Goal: Use online tool/utility: Utilize a website feature to perform a specific function

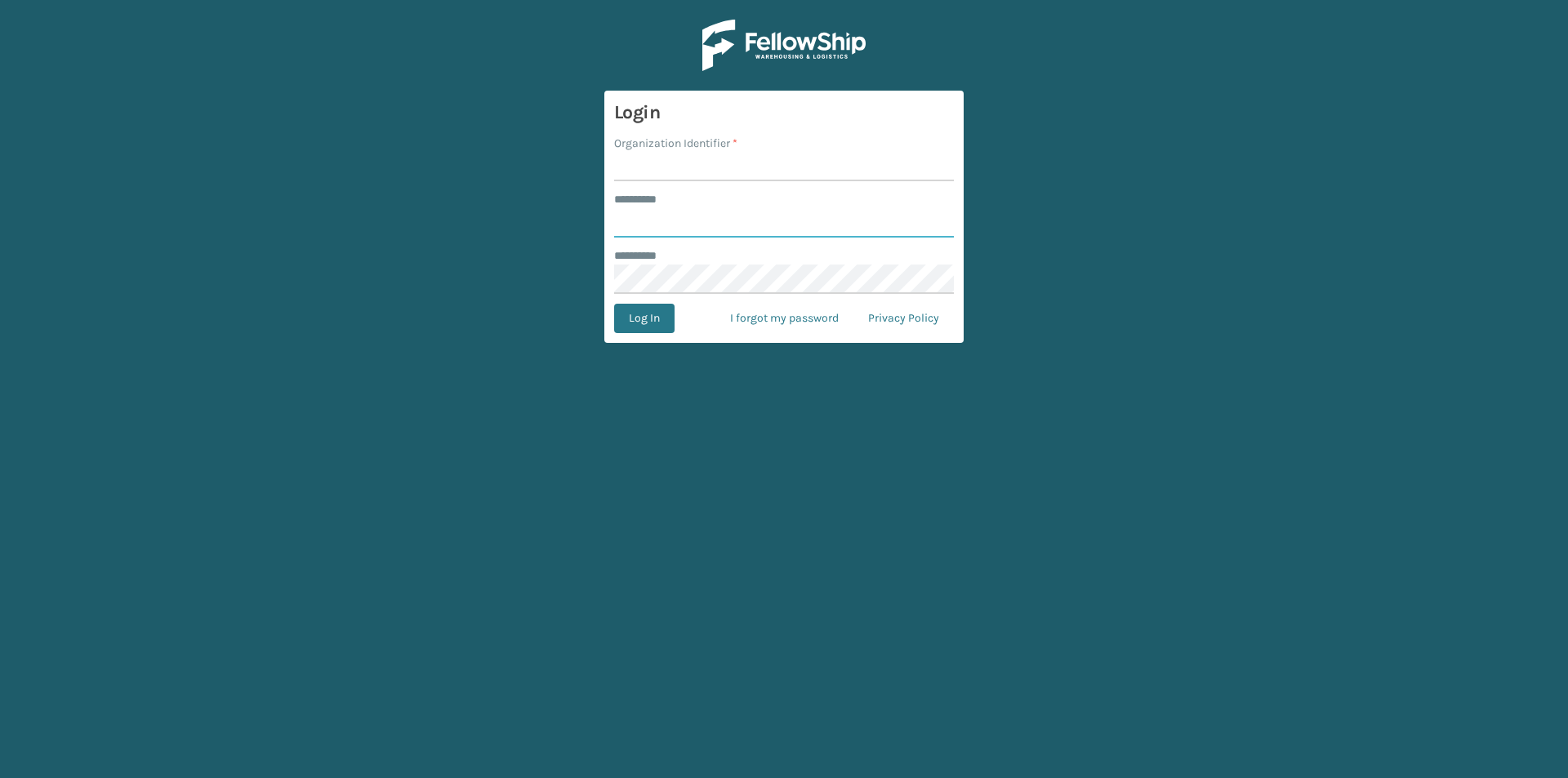
type input "*****"
click at [637, 170] on input "Organization Identifier *" at bounding box center [784, 167] width 339 height 29
type input "SuperAdminOrganization"
click at [636, 317] on button "Log In" at bounding box center [645, 318] width 61 height 29
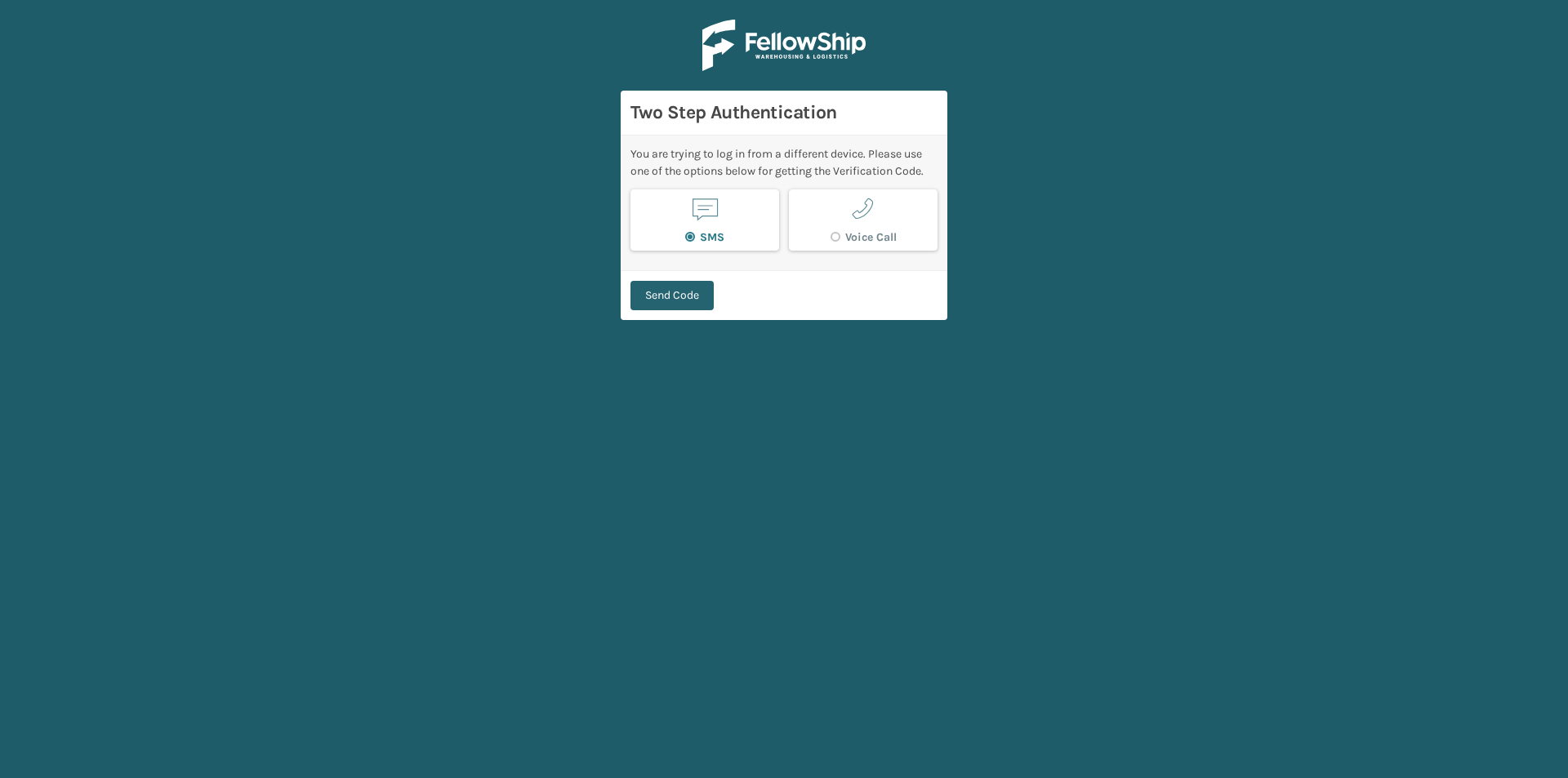
click at [671, 287] on button "Send Code" at bounding box center [671, 296] width 83 height 29
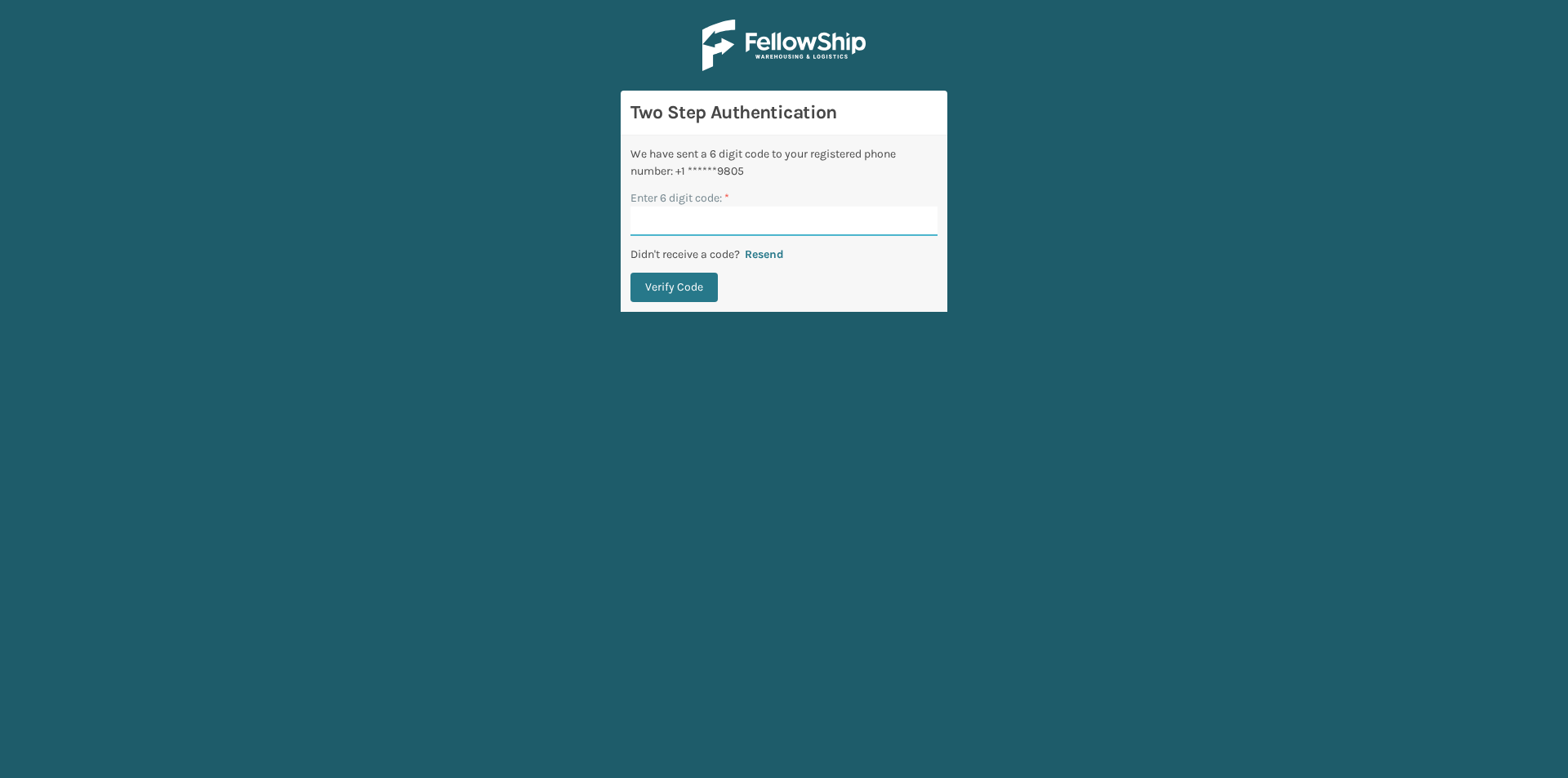
click at [701, 219] on input "Enter 6 digit code: *" at bounding box center [783, 221] width 307 height 29
type input "142083"
click at [685, 282] on button "Verify Code" at bounding box center [673, 288] width 88 height 29
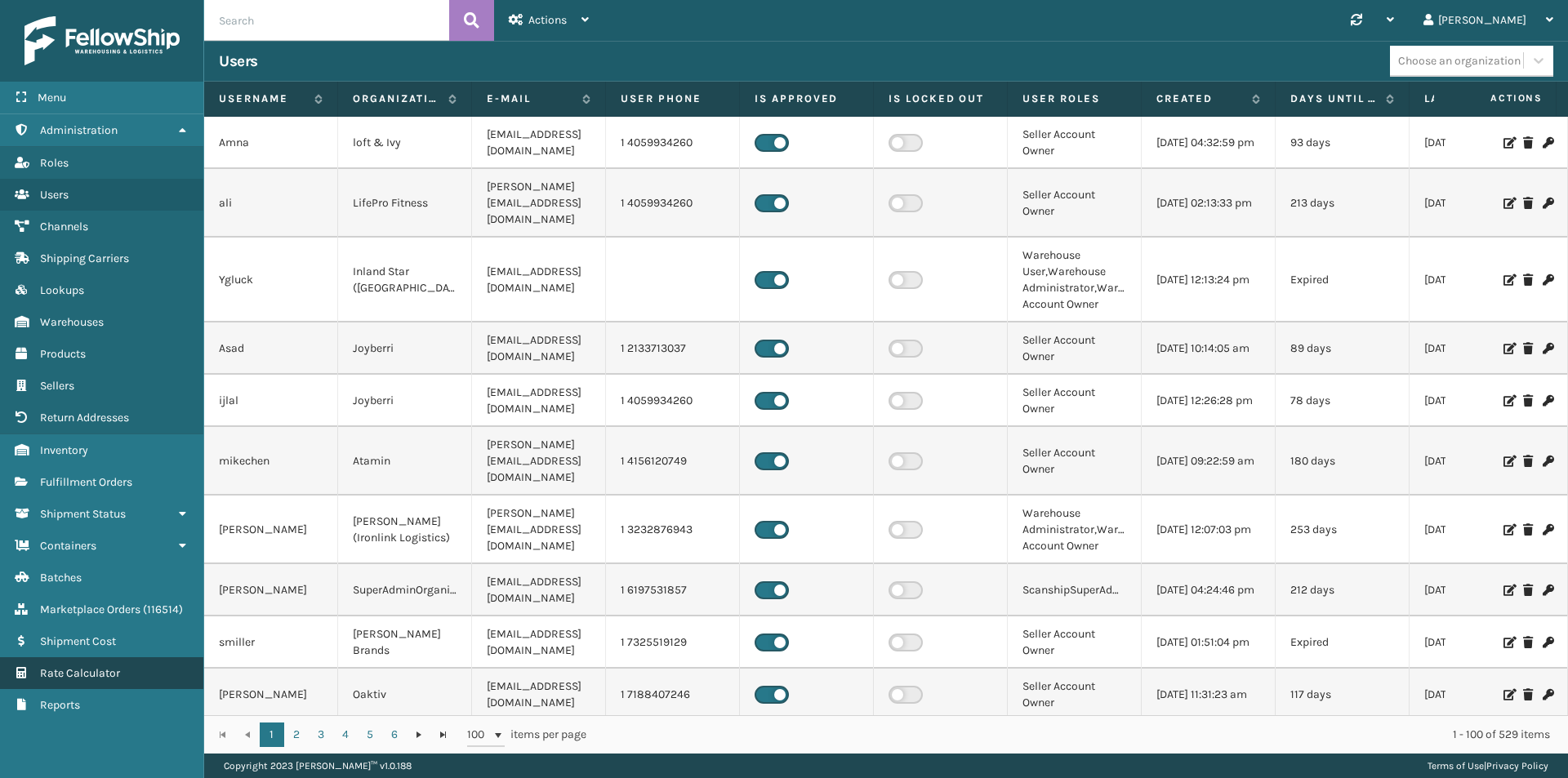
click at [85, 677] on span "Rate Calculator" at bounding box center [79, 672] width 80 height 14
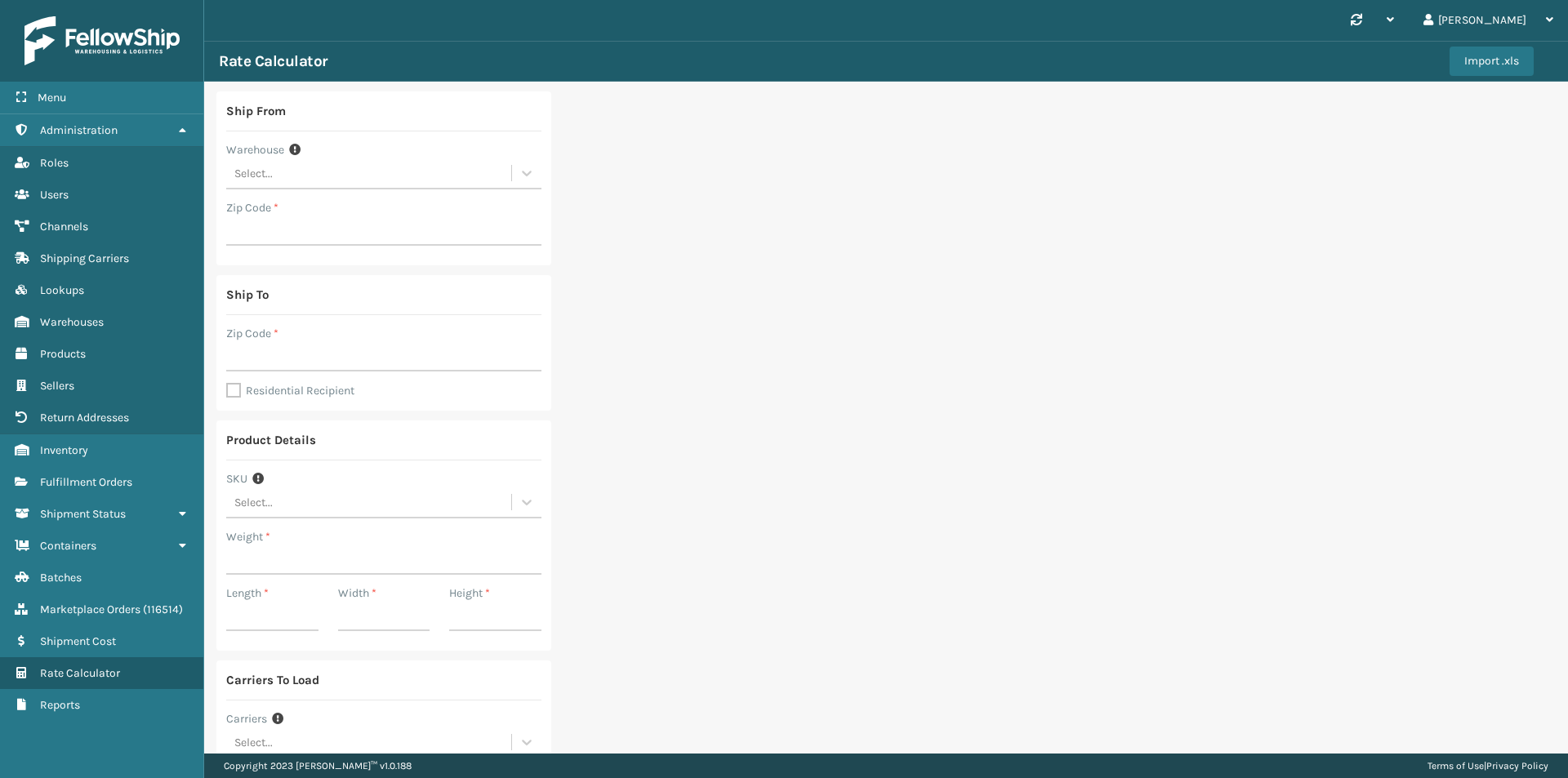
click at [281, 172] on div "Select..." at bounding box center [368, 173] width 285 height 27
click at [324, 240] on div "Fellowship - East" at bounding box center [384, 244] width 315 height 30
type input "19007"
click at [295, 355] on input "Zip Code *" at bounding box center [384, 357] width 315 height 29
type input "46168"
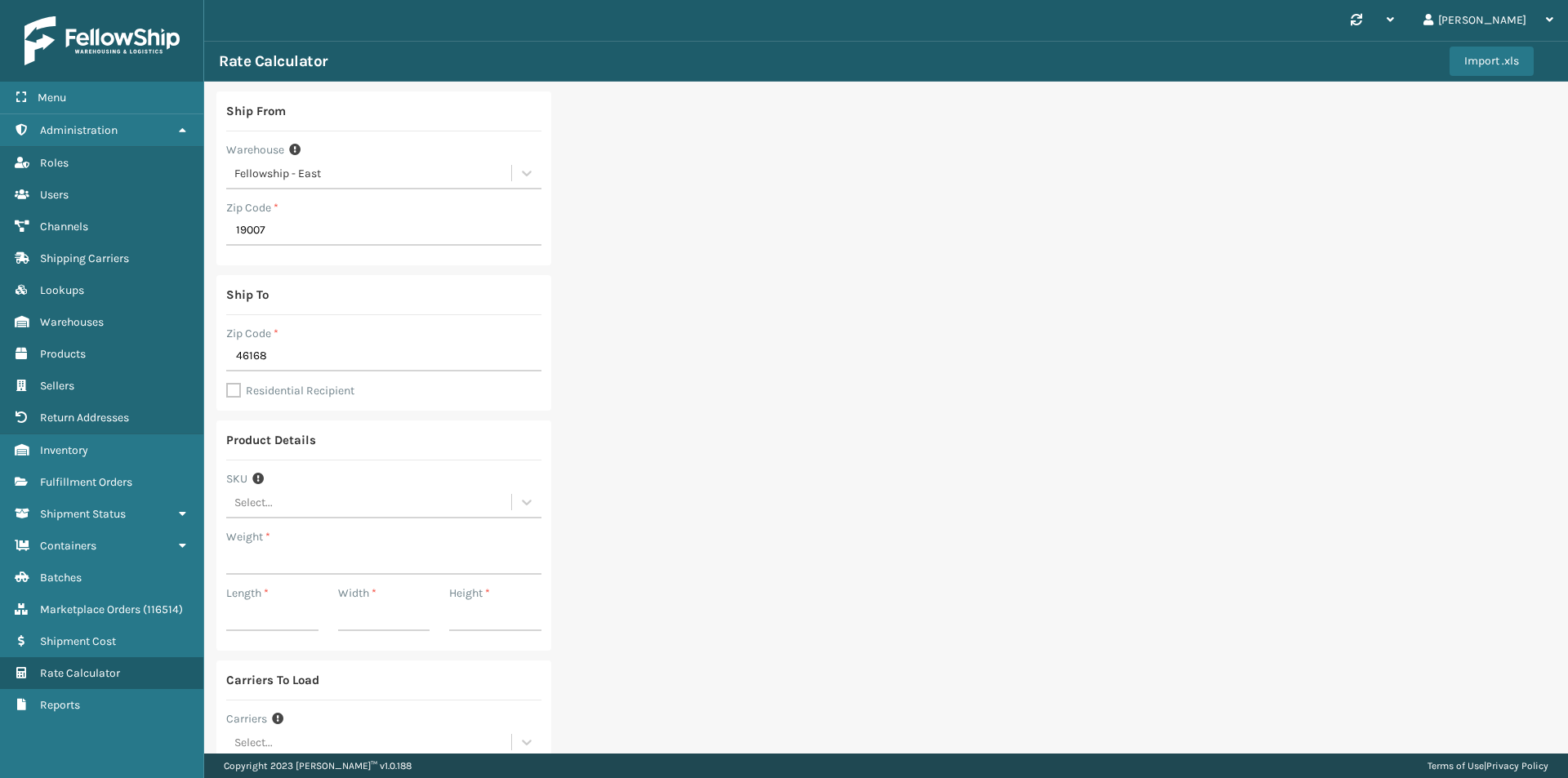
click at [232, 394] on label "Residential Recipient" at bounding box center [290, 390] width 128 height 14
click at [227, 383] on input "Residential Recipient" at bounding box center [226, 382] width 1 height 2
checkbox input "true"
click at [275, 563] on input "Weight *" at bounding box center [384, 560] width 315 height 29
type input "30.31"
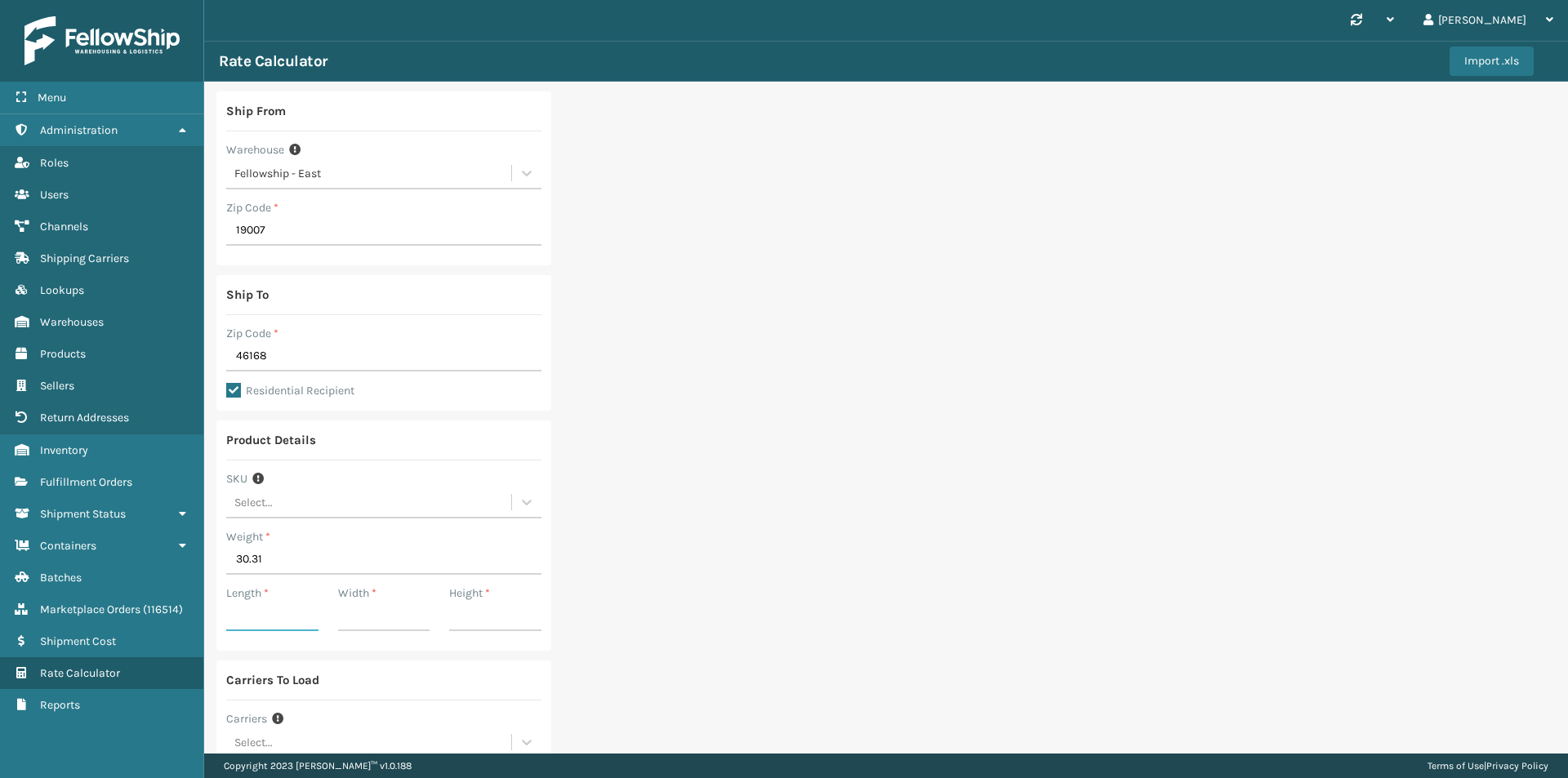
click at [264, 610] on input "Length *" at bounding box center [272, 616] width 92 height 29
type input "30.31"
drag, startPoint x: 374, startPoint y: 608, endPoint x: 319, endPoint y: 608, distance: 55.0
click at [374, 608] on input "Width *" at bounding box center [385, 616] width 92 height 29
click at [595, 584] on div "Ship From Warehouse Fellowship - East Zip Code * 19007 Ship To Zip Code * 46168…" at bounding box center [885, 489] width 1363 height 814
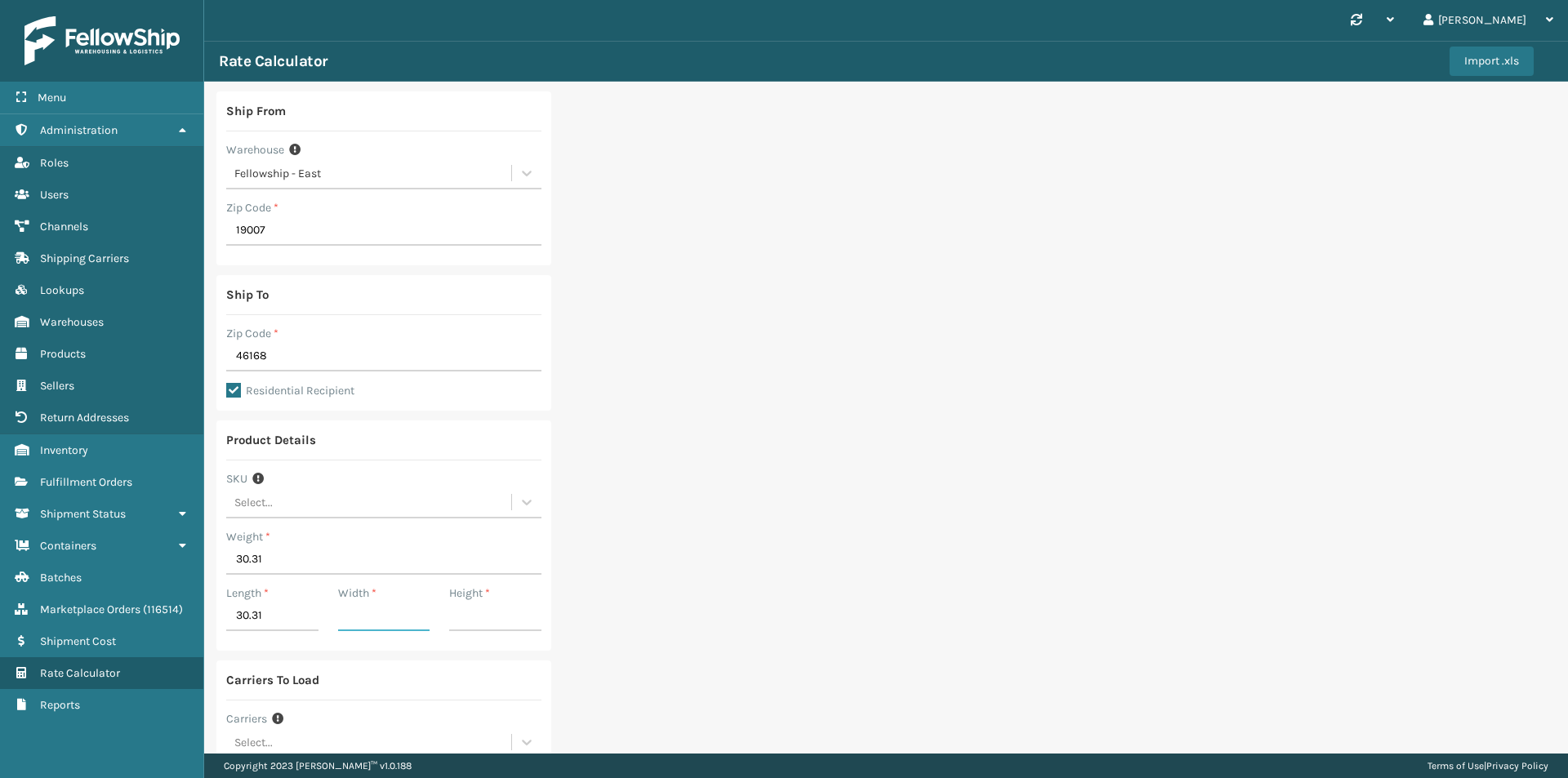
click at [369, 613] on input "Width *" at bounding box center [385, 616] width 92 height 29
type input "13.58"
click at [481, 614] on input "Height *" at bounding box center [495, 616] width 92 height 29
type input "4.84"
click at [242, 564] on input "30.31" at bounding box center [384, 560] width 315 height 29
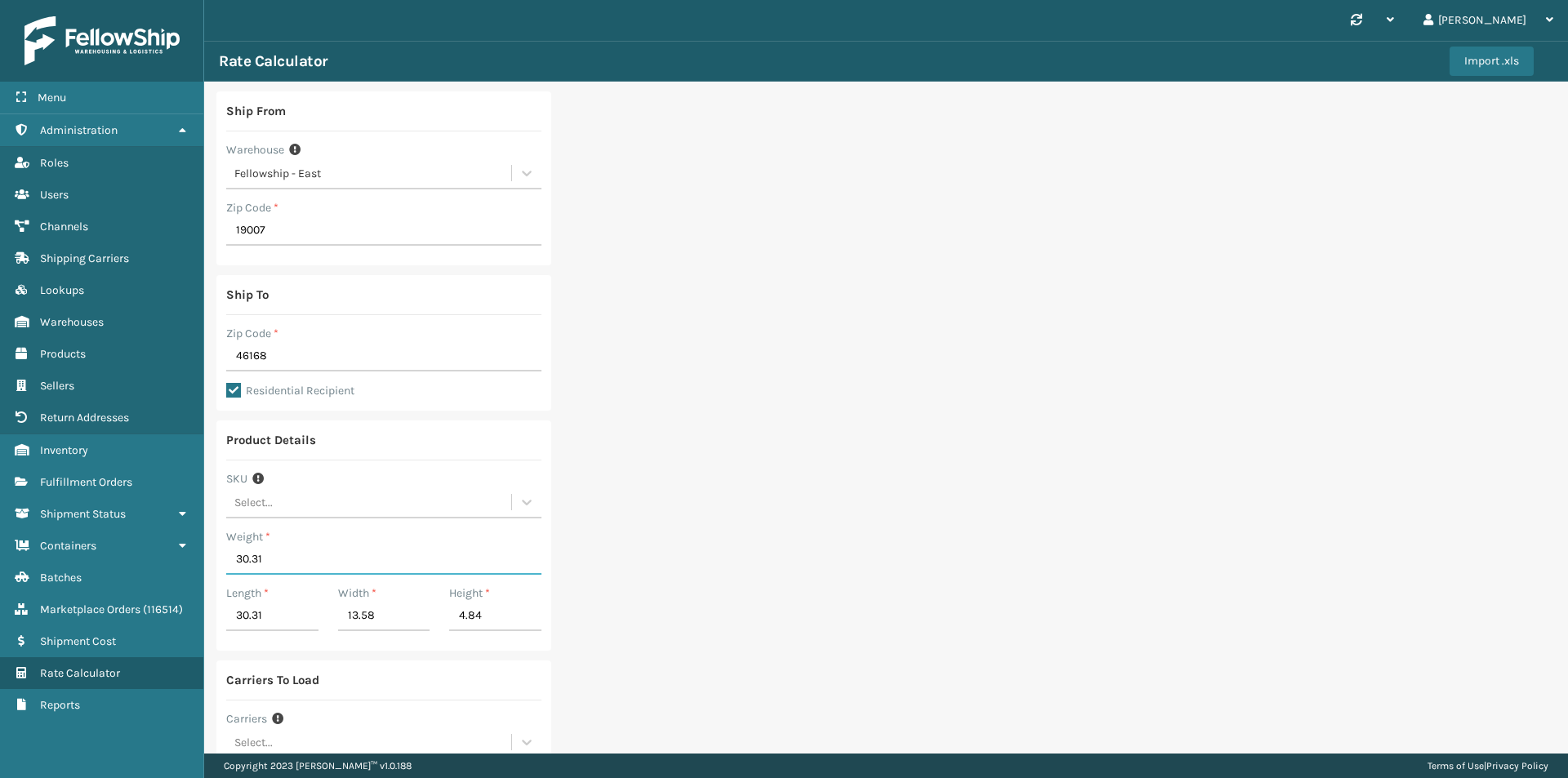
click at [242, 564] on input "30.31" at bounding box center [384, 560] width 315 height 29
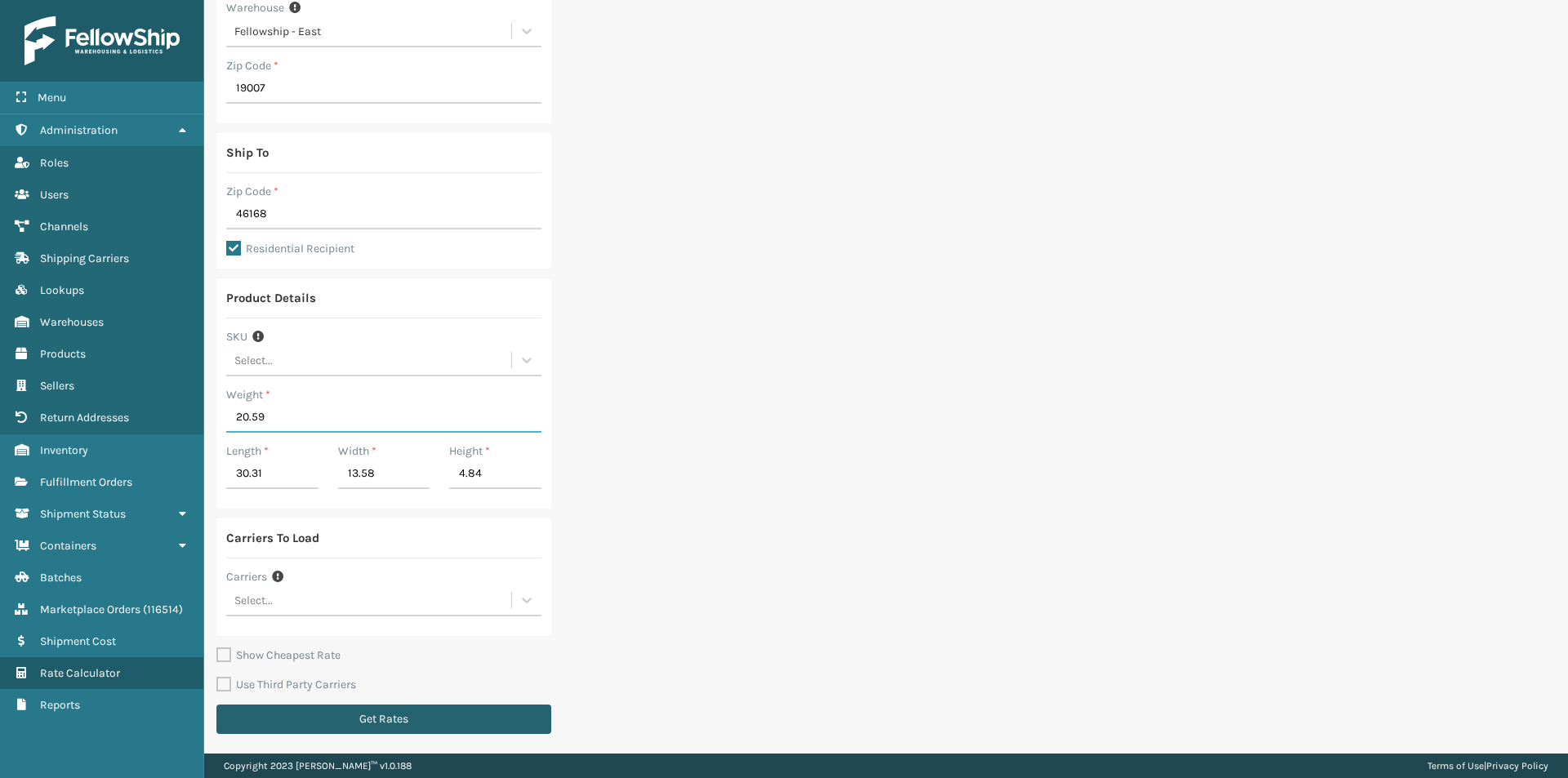
type input "20.59"
click at [287, 715] on button "Get Rates" at bounding box center [384, 719] width 335 height 29
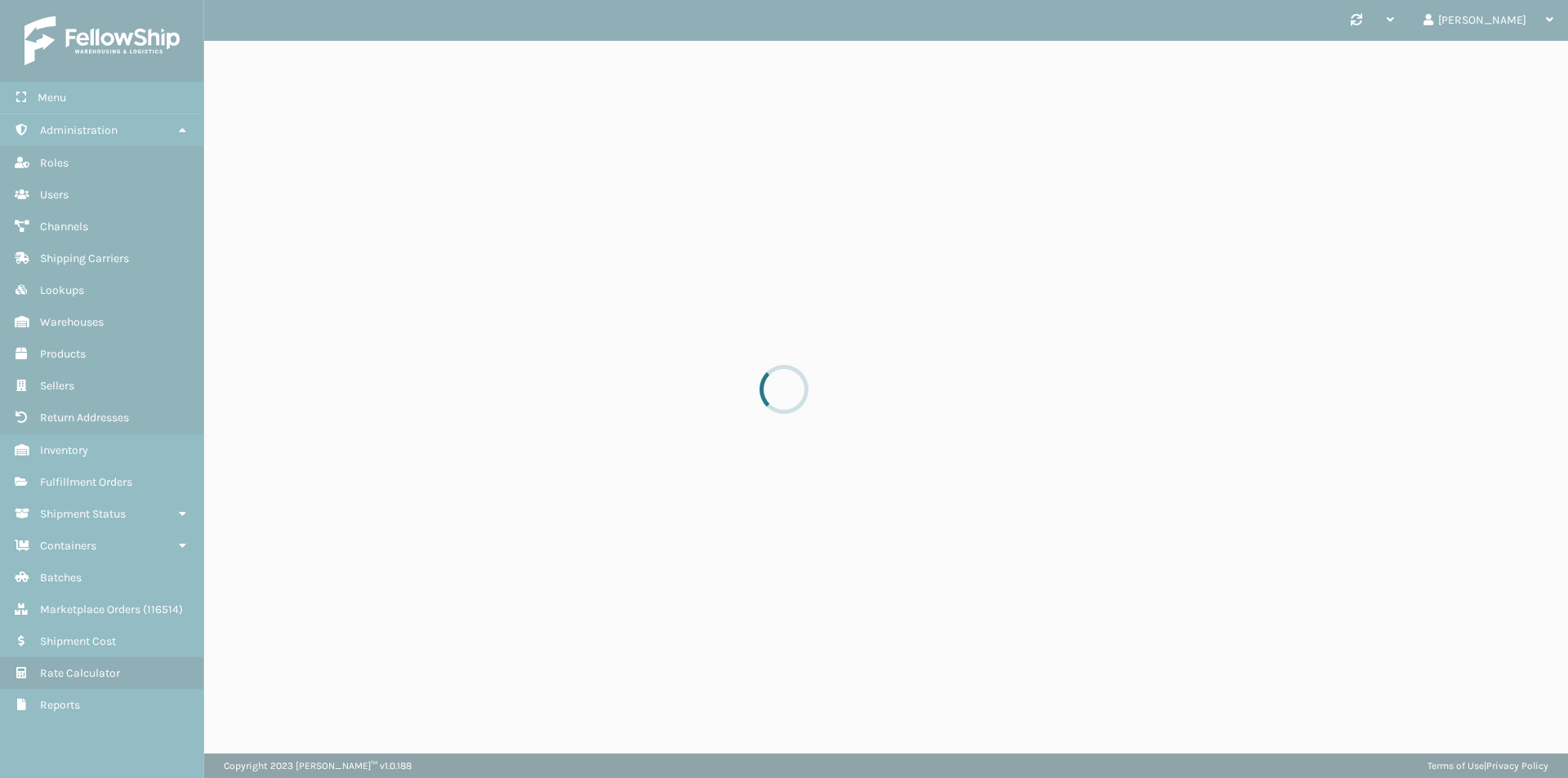
scroll to position [0, 0]
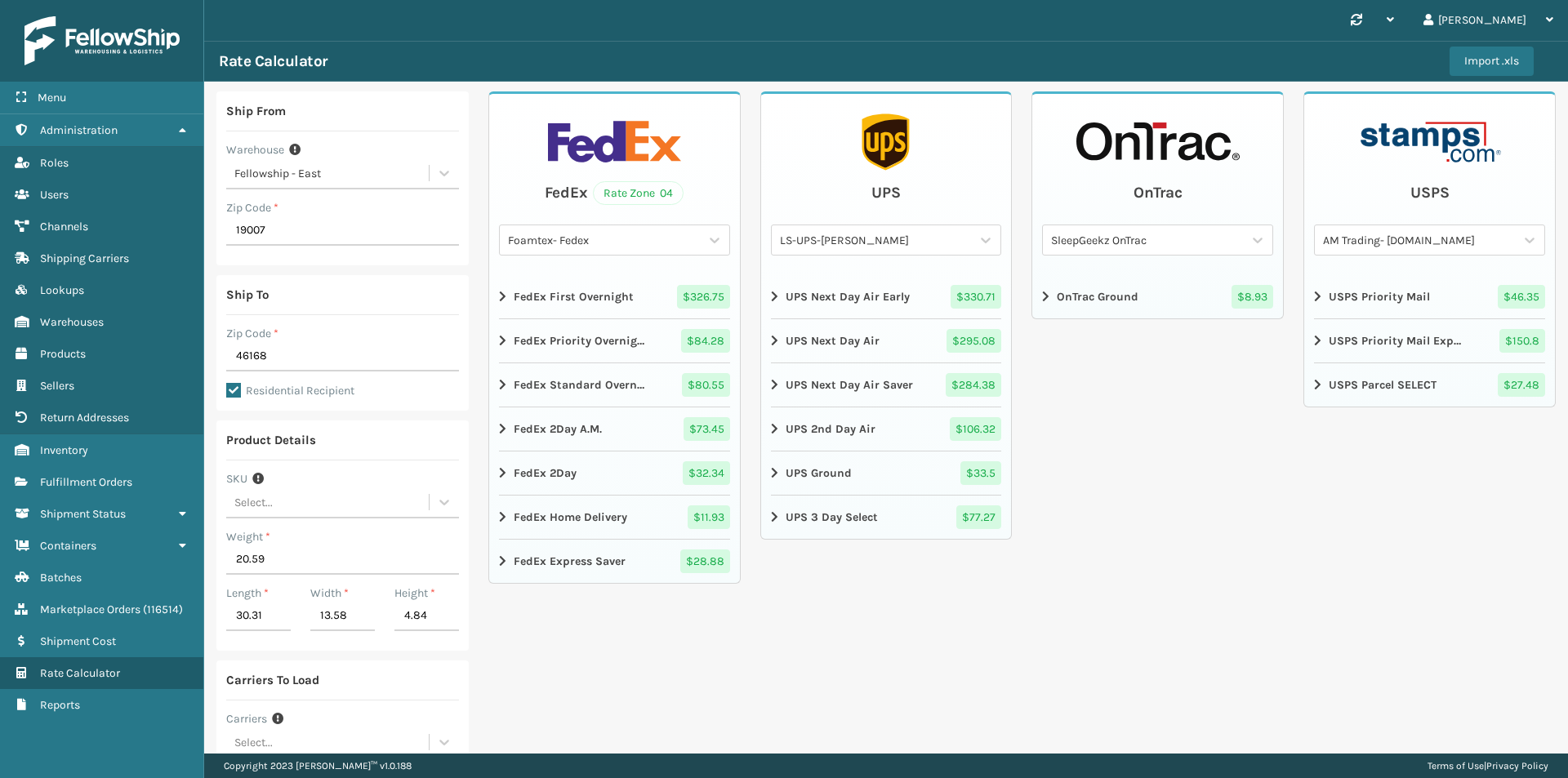
click at [620, 242] on div "Foamtex- Fedex" at bounding box center [605, 240] width 194 height 18
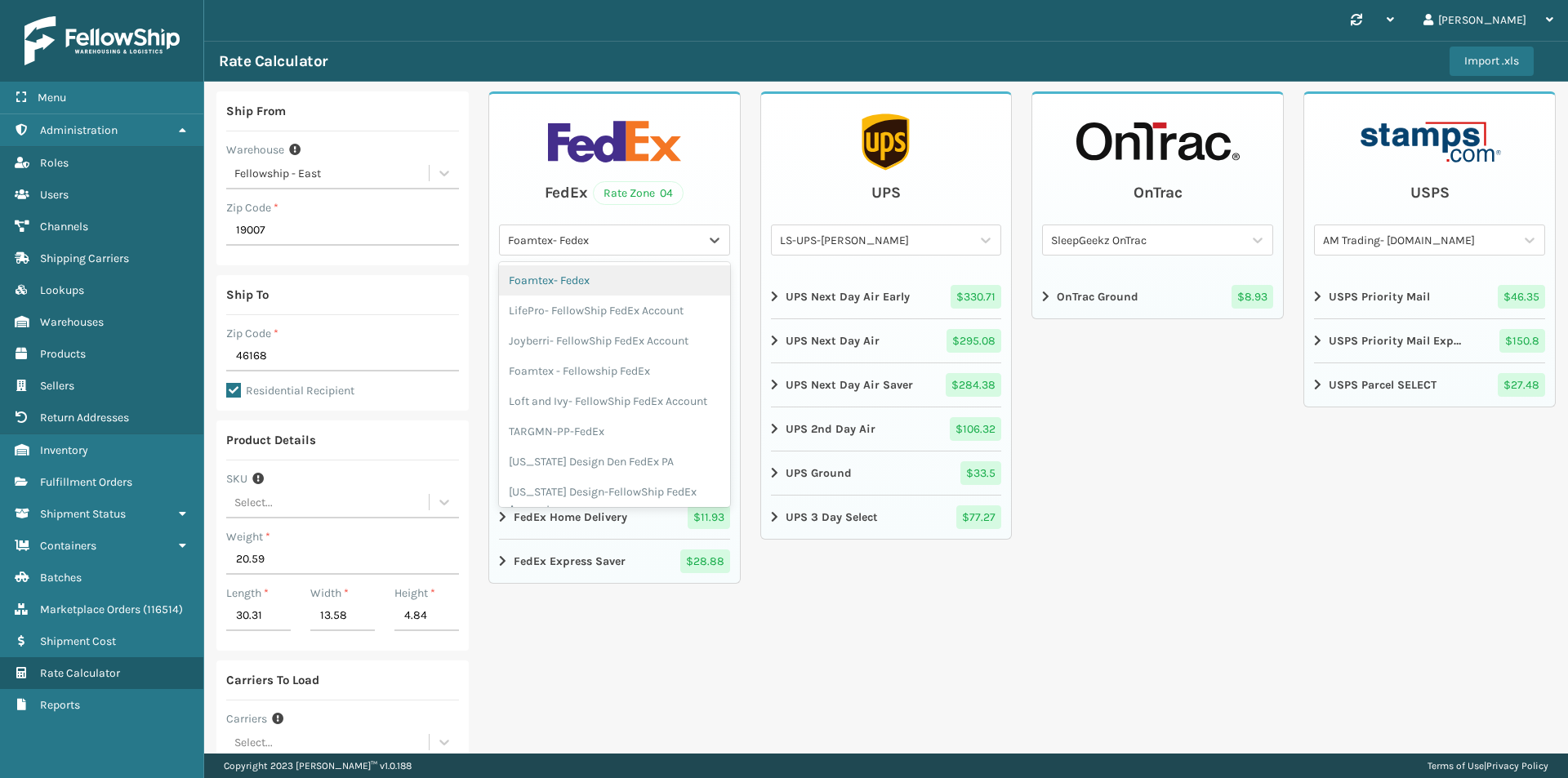
click at [602, 281] on div "Foamtex- Fedex" at bounding box center [614, 280] width 232 height 30
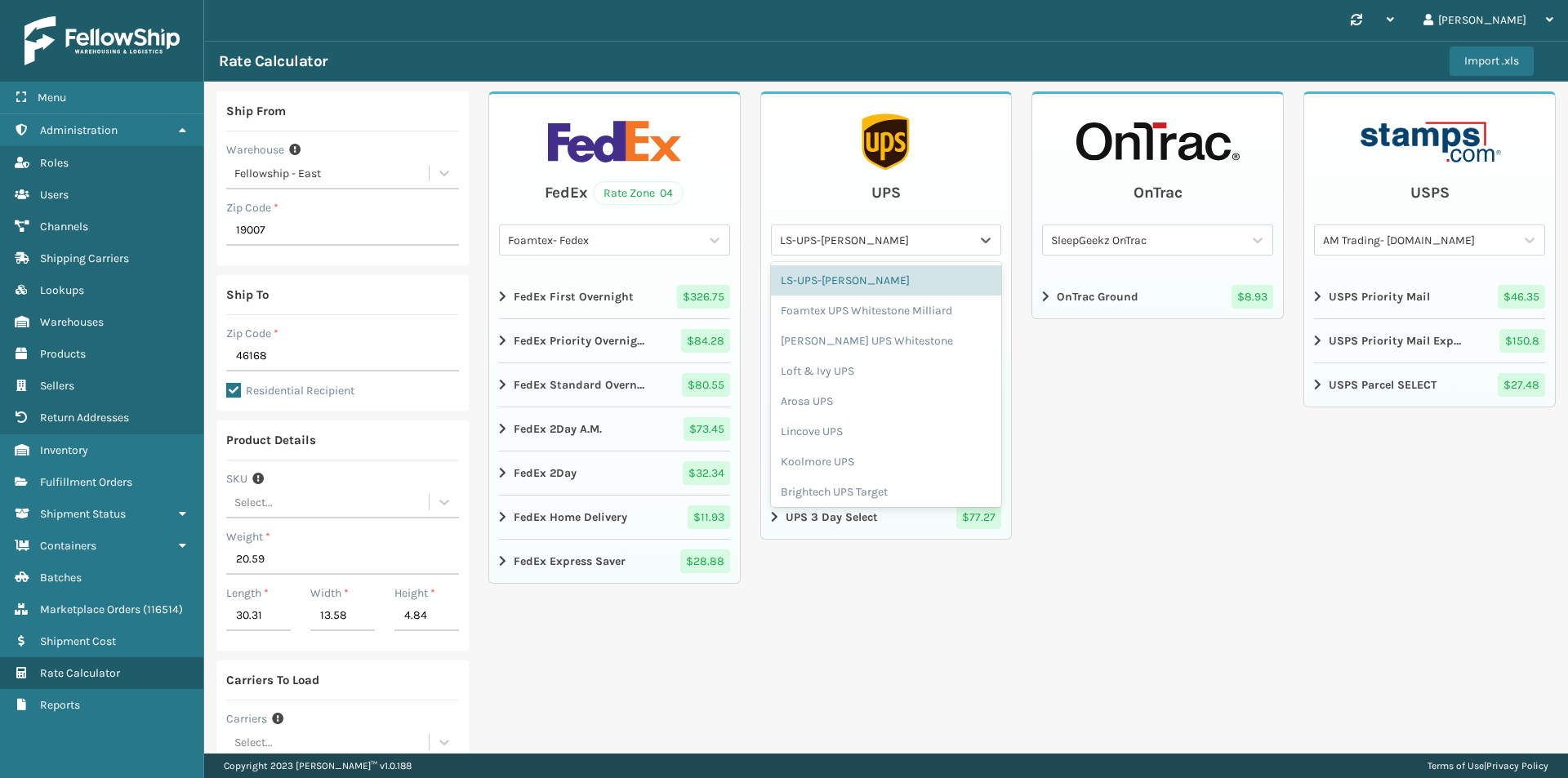
click at [833, 237] on div "LS-UPS-[PERSON_NAME]" at bounding box center [876, 240] width 194 height 18
click at [838, 346] on div "[PERSON_NAME] UPS Whitestone" at bounding box center [886, 340] width 232 height 30
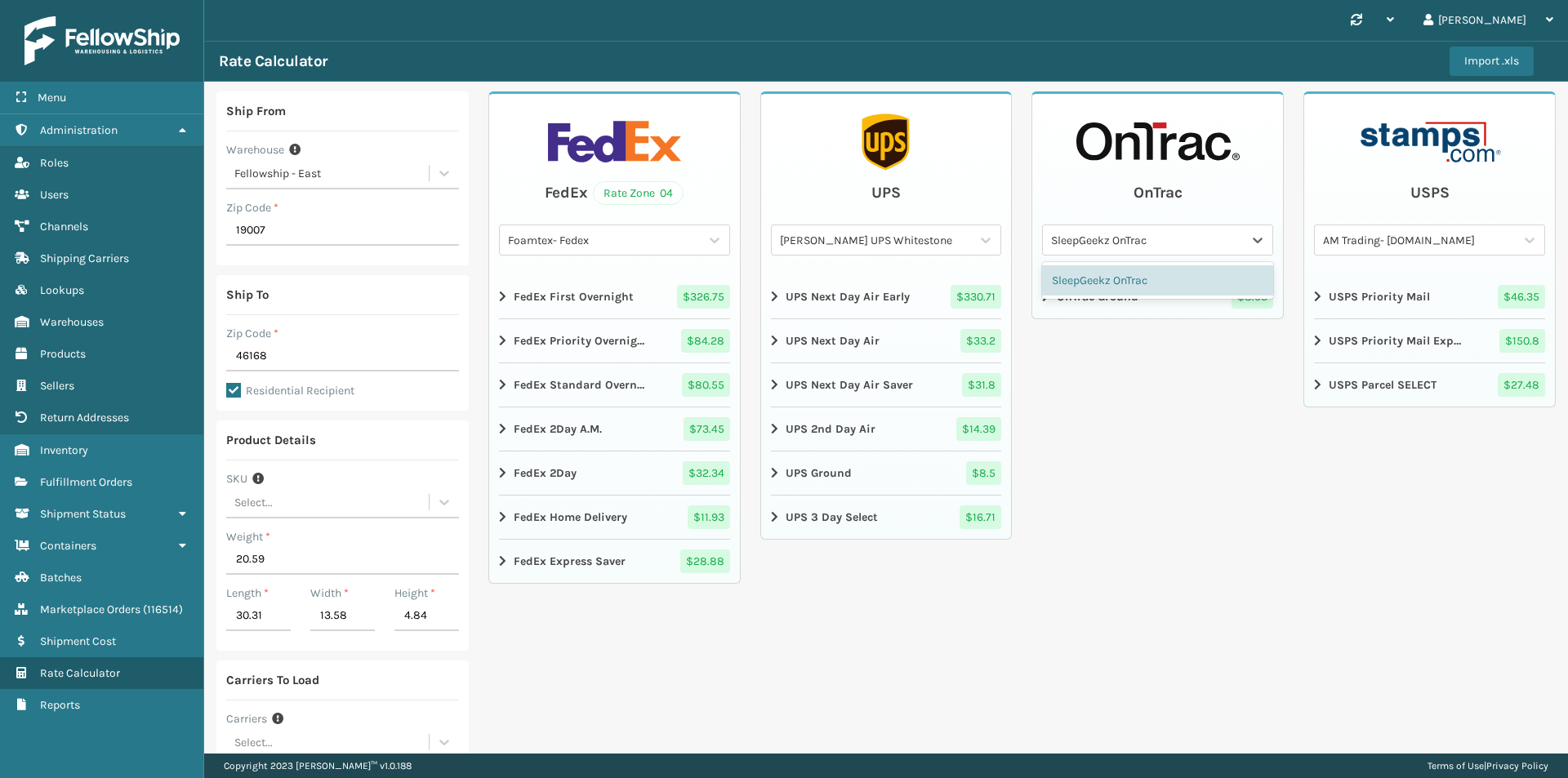
click at [1111, 242] on div "SleepGeekz OnTrac" at bounding box center [1147, 240] width 194 height 18
